Goal: Communication & Community: Answer question/provide support

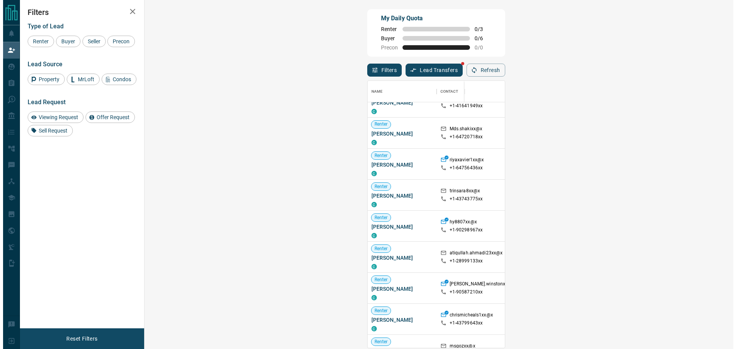
scroll to position [115, 0]
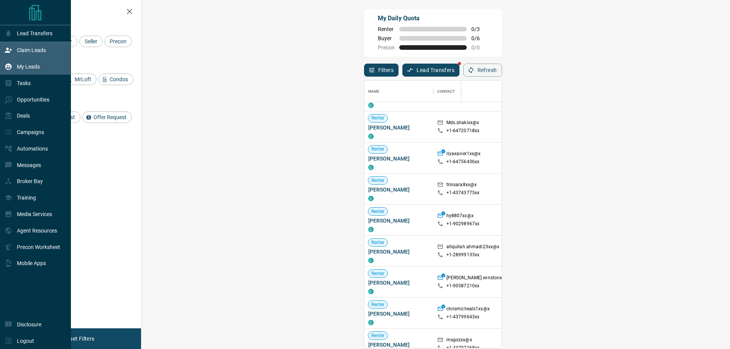
click at [31, 69] on p "My Leads" at bounding box center [28, 67] width 23 height 6
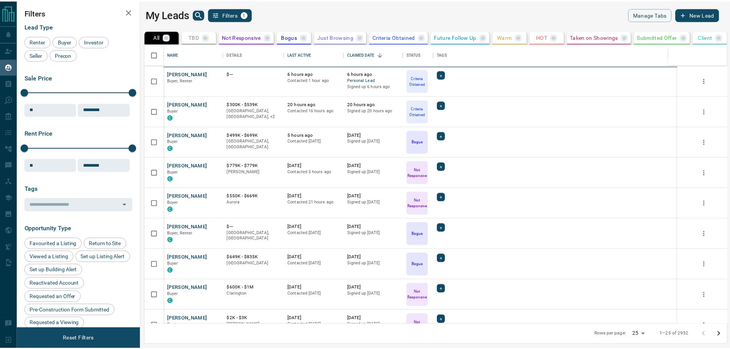
scroll to position [275, 585]
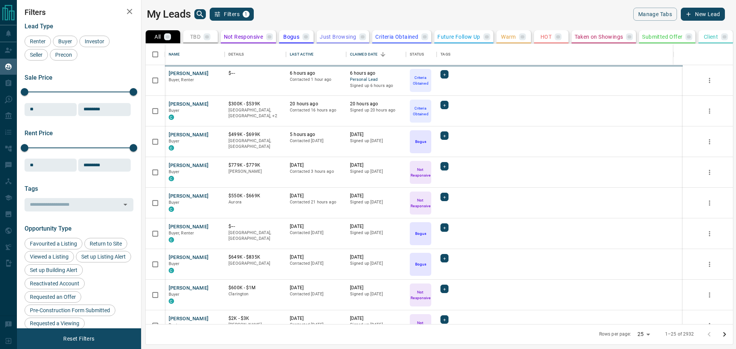
click at [191, 13] on div "My Leads Filters 1" at bounding box center [291, 14] width 289 height 13
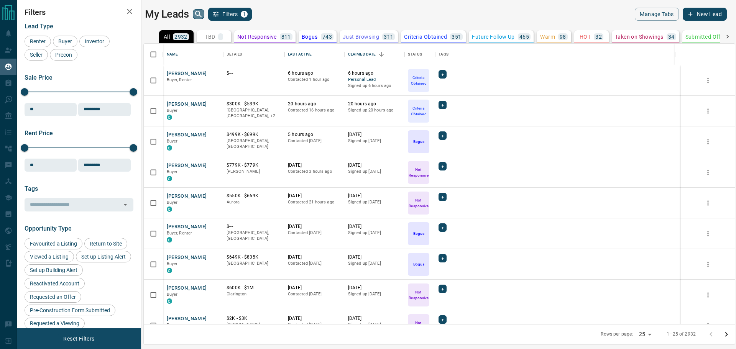
click at [203, 13] on icon "search button" at bounding box center [198, 14] width 9 height 9
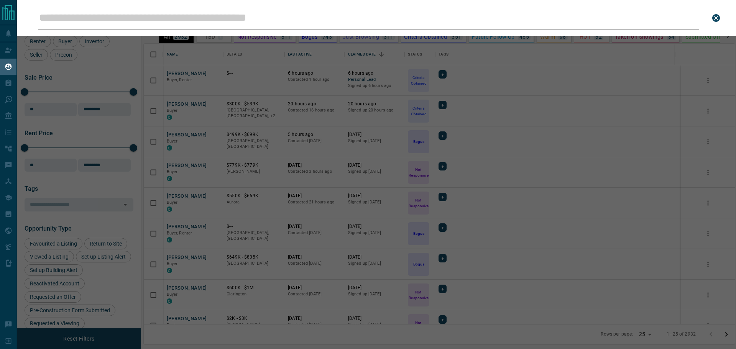
click at [206, 16] on input "Leads Search Bar" at bounding box center [368, 18] width 661 height 24
type input "**********"
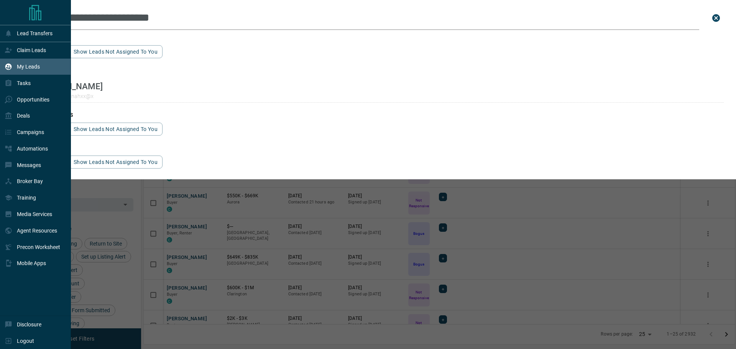
click at [6, 59] on div "My Leads" at bounding box center [35, 67] width 71 height 16
click at [15, 47] on div "Claim Leads" at bounding box center [25, 50] width 41 height 13
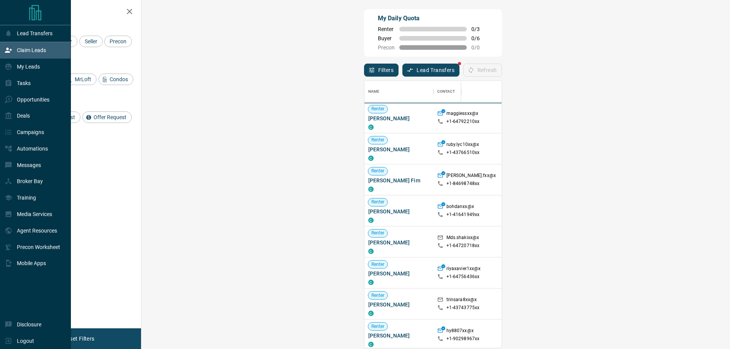
scroll to position [261, 567]
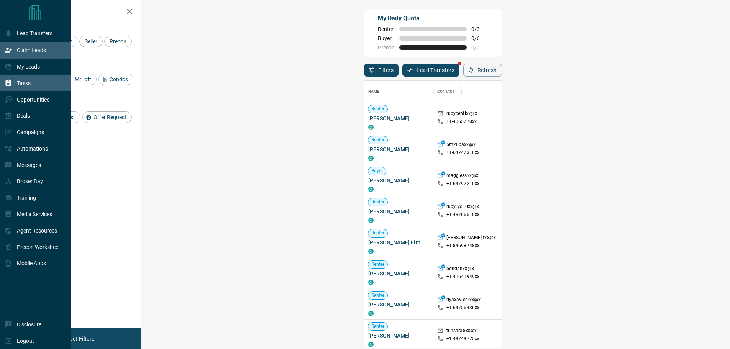
click at [26, 89] on div "Tasks" at bounding box center [18, 83] width 26 height 13
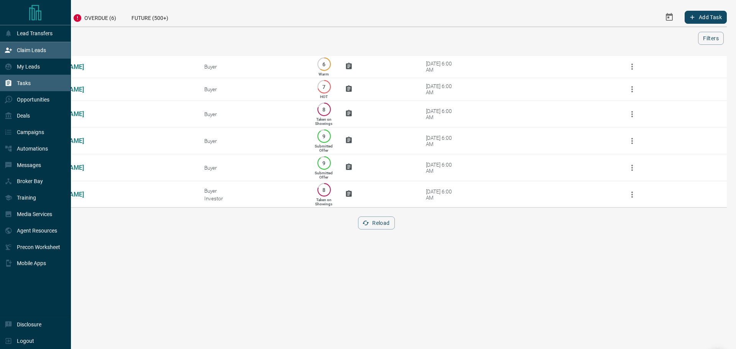
click at [2, 49] on div "Claim Leads" at bounding box center [35, 50] width 71 height 16
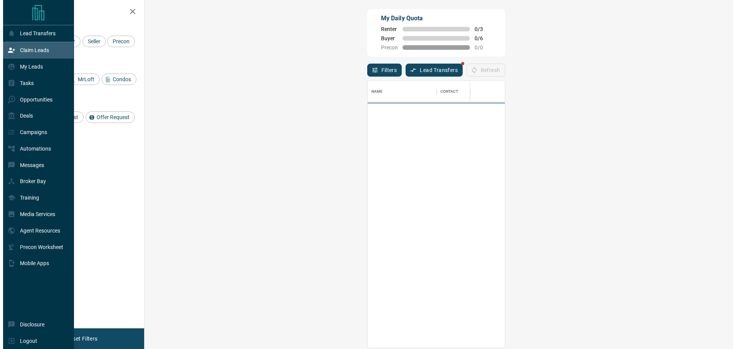
scroll to position [261, 567]
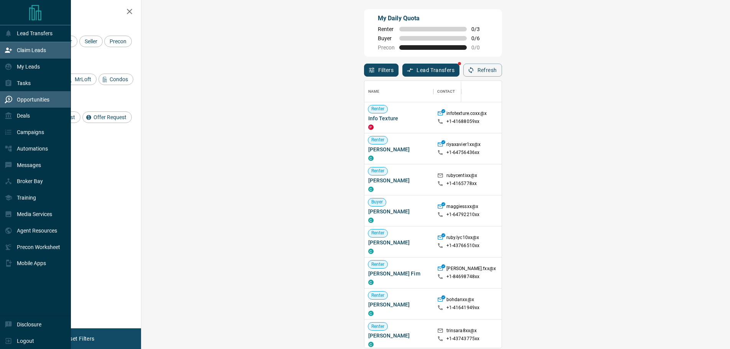
click at [6, 96] on div "Opportunities" at bounding box center [27, 99] width 45 height 13
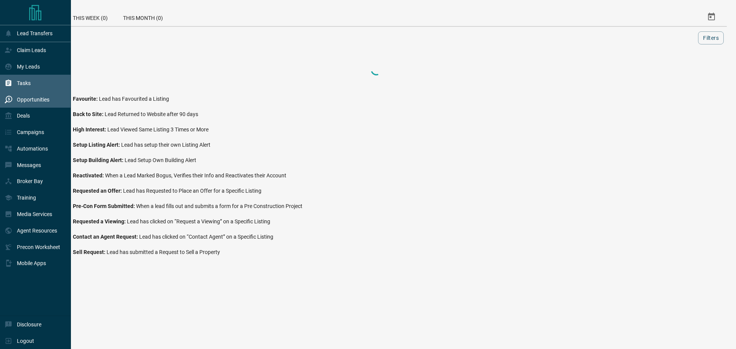
click at [10, 89] on div "Tasks" at bounding box center [18, 83] width 26 height 13
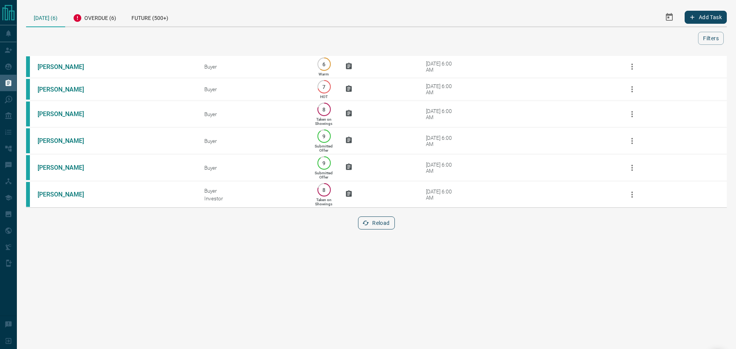
click at [384, 227] on button "Reload" at bounding box center [376, 223] width 36 height 13
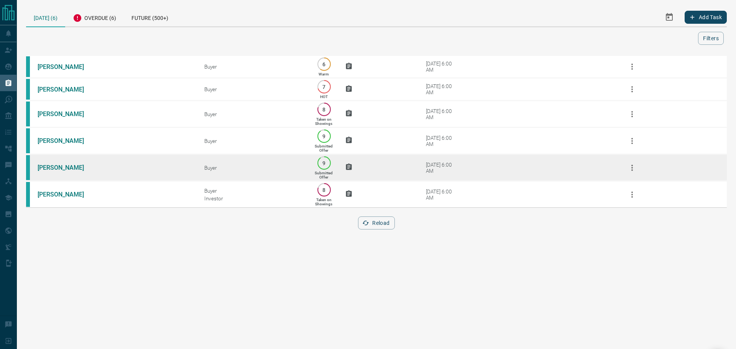
click at [148, 181] on td "[PERSON_NAME]" at bounding box center [109, 167] width 167 height 27
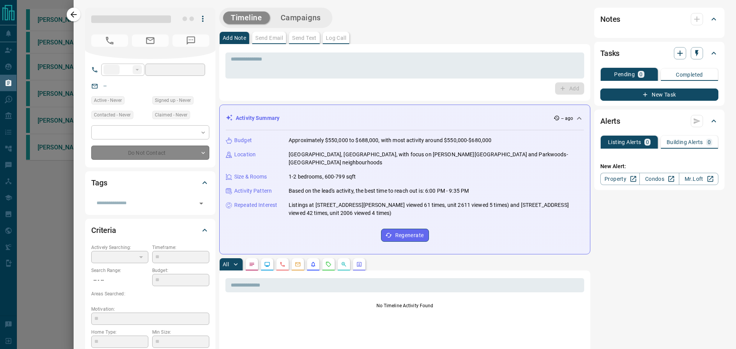
type input "**"
type input "**********"
type input "*"
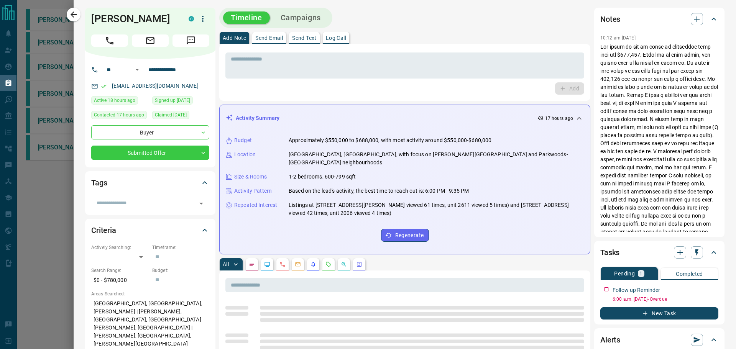
click at [311, 32] on button "Send Text" at bounding box center [304, 38] width 31 height 12
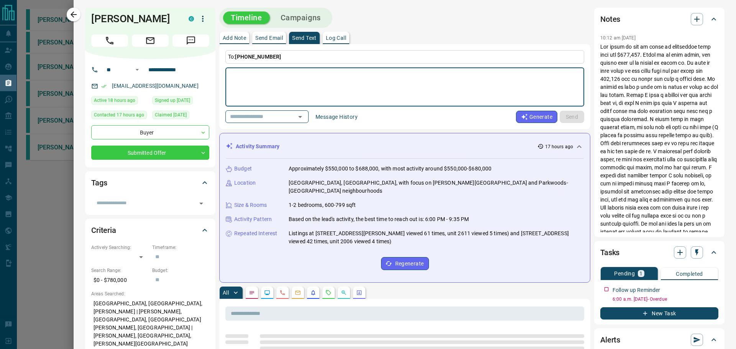
click at [336, 114] on button "Message History" at bounding box center [336, 117] width 51 height 12
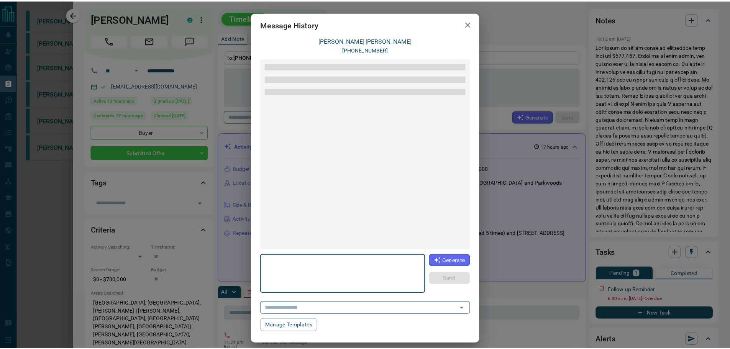
scroll to position [1142, 0]
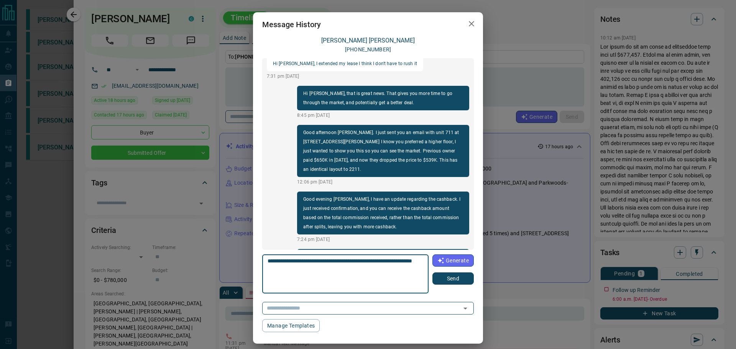
type textarea "**********"
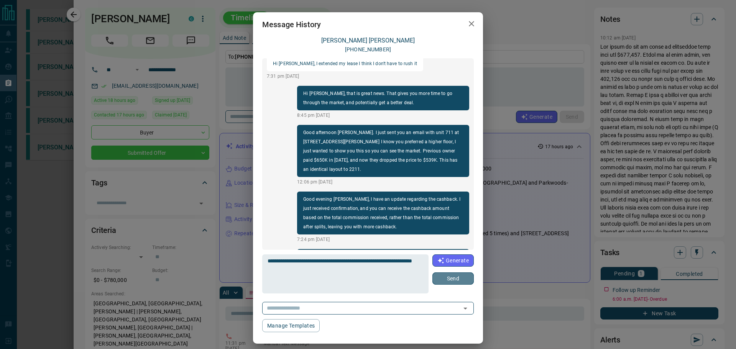
click at [453, 281] on button "Send" at bounding box center [452, 279] width 41 height 12
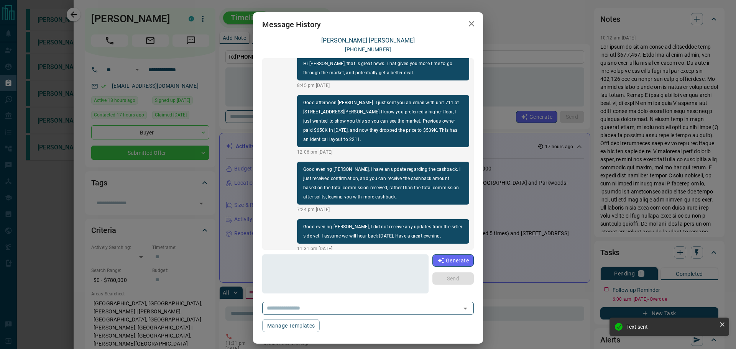
click at [475, 26] on button "button" at bounding box center [471, 24] width 15 height 16
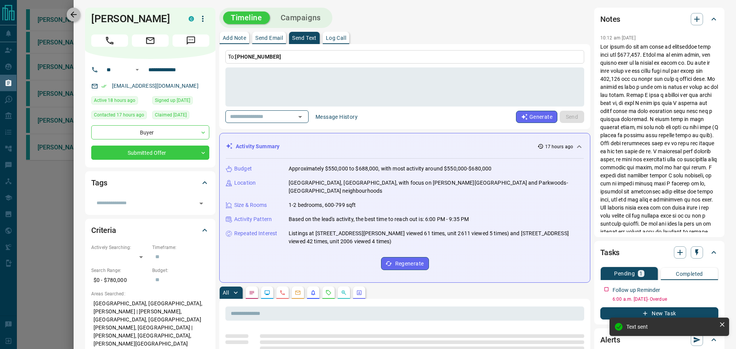
click at [76, 14] on icon "button" at bounding box center [74, 14] width 6 height 6
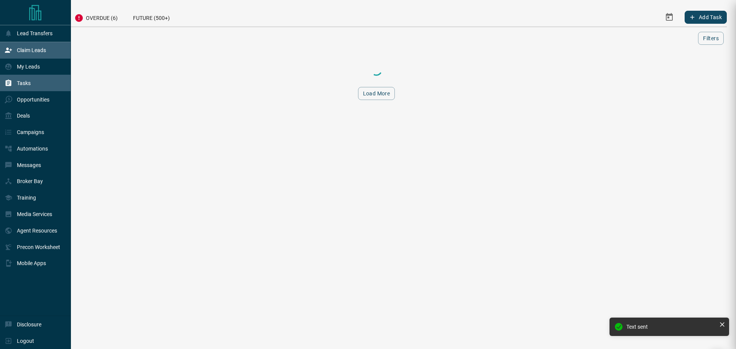
click at [0, 57] on div "Claim Leads" at bounding box center [35, 50] width 71 height 16
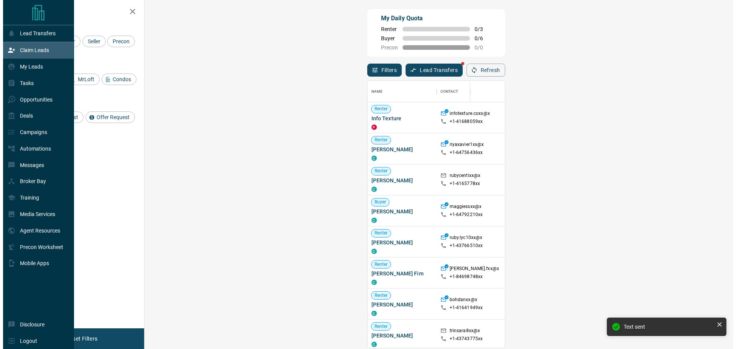
scroll to position [261, 567]
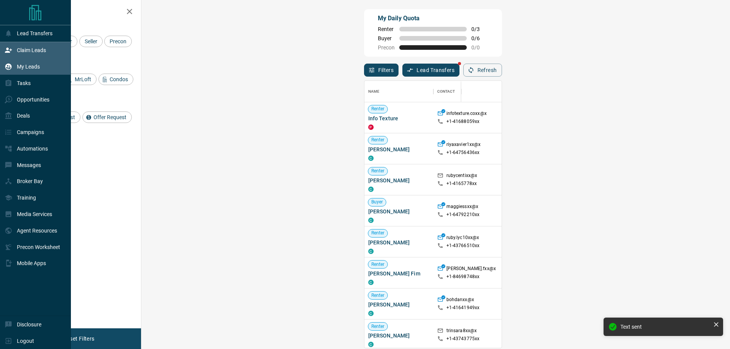
click at [25, 69] on p "My Leads" at bounding box center [28, 67] width 23 height 6
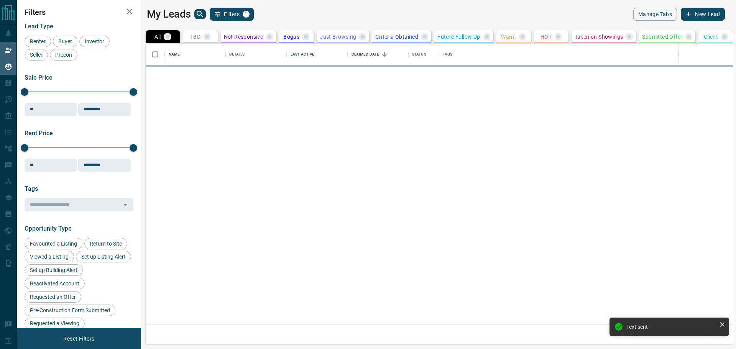
scroll to position [275, 585]
